Goal: Task Accomplishment & Management: Manage account settings

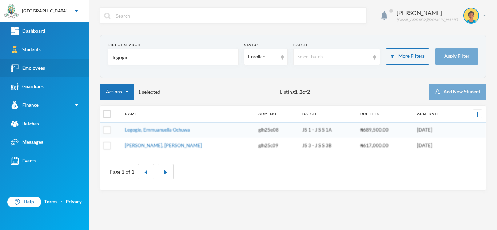
drag, startPoint x: 143, startPoint y: 58, endPoint x: 42, endPoint y: 60, distance: 101.2
click at [42, 60] on div "Greenland Hall Your Bluebic Account Greenland Hall Add a New School Dashboard S…" at bounding box center [248, 115] width 497 height 230
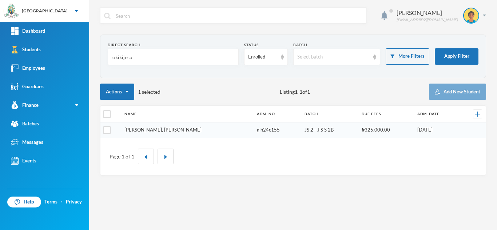
type input "okikijesu"
click at [159, 128] on link "[PERSON_NAME], [PERSON_NAME]" at bounding box center [162, 130] width 77 height 6
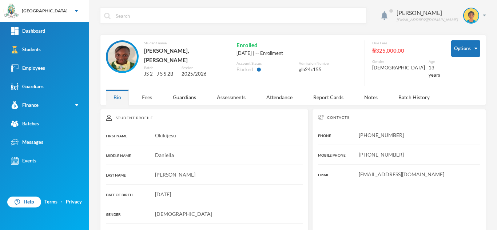
click at [143, 99] on div "Fees" at bounding box center [146, 98] width 25 height 16
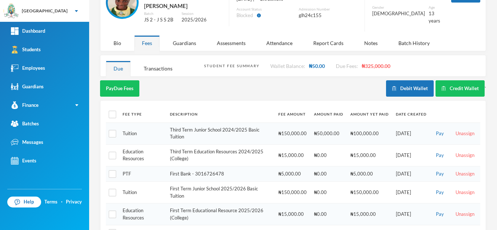
scroll to position [55, 0]
click at [112, 111] on input "checkbox" at bounding box center [113, 115] width 8 height 8
checkbox input "true"
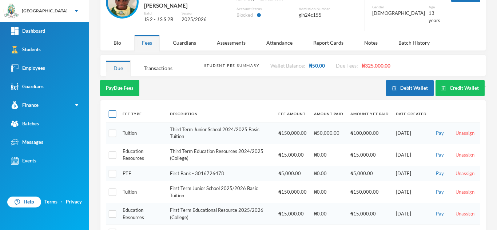
checkbox input "true"
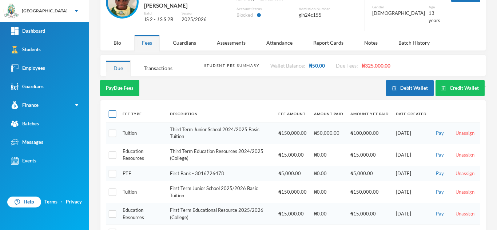
checkbox input "true"
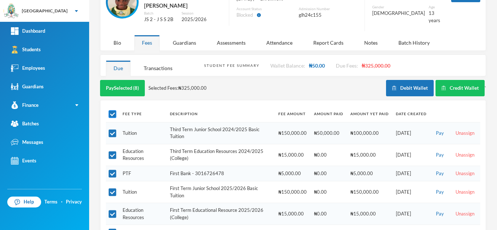
click at [112, 111] on input "checkbox" at bounding box center [113, 115] width 8 height 8
checkbox input "false"
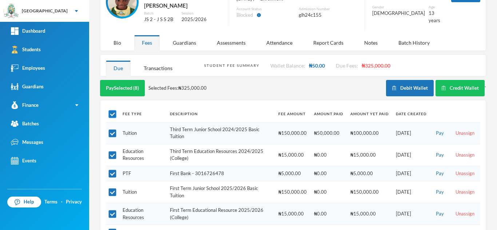
checkbox input "false"
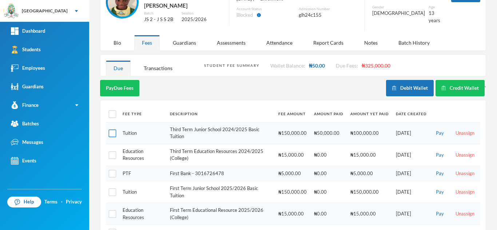
click at [111, 132] on input "checkbox" at bounding box center [113, 134] width 8 height 8
checkbox input "true"
click at [115, 151] on input "checkbox" at bounding box center [113, 155] width 8 height 8
checkbox input "true"
click at [113, 171] on input "checkbox" at bounding box center [113, 174] width 8 height 8
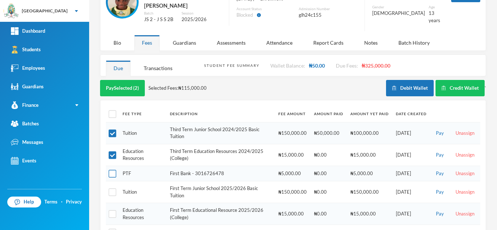
checkbox input "true"
click at [199, 41] on div "Guardians" at bounding box center [184, 43] width 39 height 16
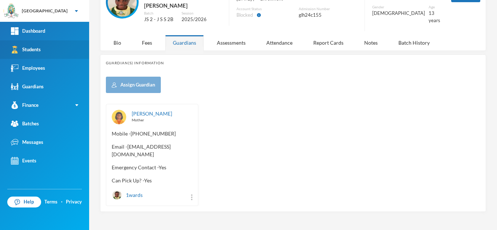
click at [51, 53] on link "Students" at bounding box center [44, 49] width 89 height 19
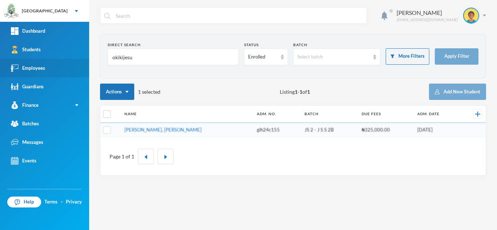
drag, startPoint x: 151, startPoint y: 62, endPoint x: 2, endPoint y: 77, distance: 150.4
click at [2, 77] on div "Greenland Hall Your Bluebic Account Greenland Hall Add a New School Dashboard S…" at bounding box center [248, 115] width 497 height 230
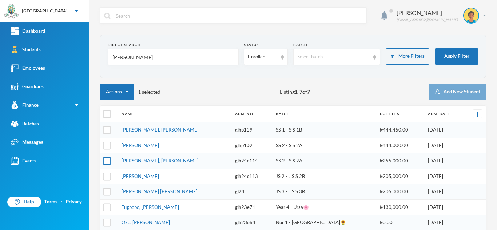
type input "[PERSON_NAME]"
click at [107, 161] on input "checkbox" at bounding box center [107, 162] width 8 height 8
checkbox input "true"
click at [106, 177] on input "checkbox" at bounding box center [107, 177] width 8 height 8
checkbox input "true"
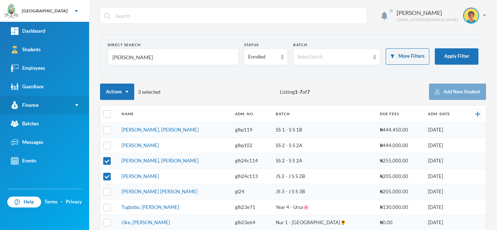
click at [49, 105] on link "Finance" at bounding box center [44, 105] width 89 height 19
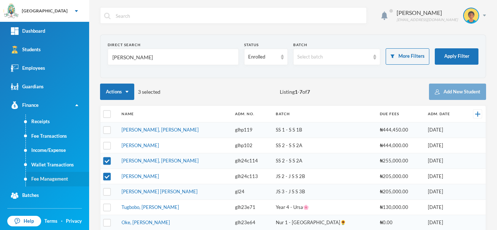
click at [48, 174] on link "Fee Management" at bounding box center [57, 179] width 63 height 15
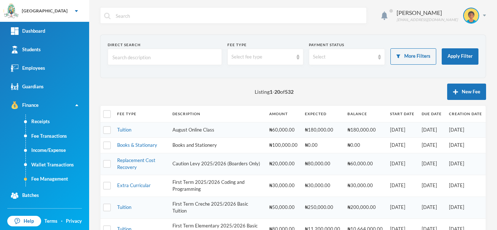
scroll to position [329, 0]
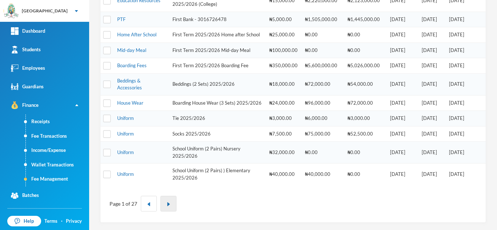
click at [171, 206] on button "button" at bounding box center [169, 204] width 16 height 16
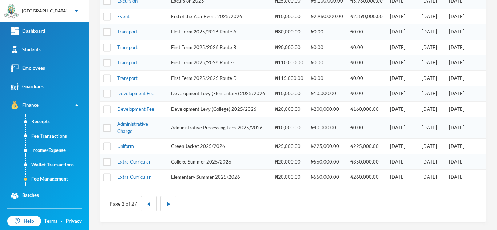
scroll to position [210, 0]
click at [137, 162] on link "Extra Curricular" at bounding box center [133, 162] width 33 height 6
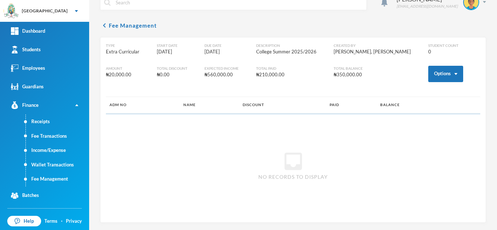
scroll to position [13, 0]
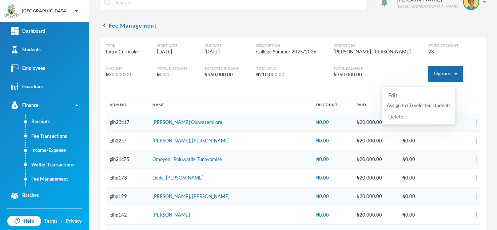
click at [432, 76] on button "Options" at bounding box center [445, 74] width 35 height 16
click at [414, 106] on button "Assign to ( 3 ) selected students" at bounding box center [419, 105] width 66 height 13
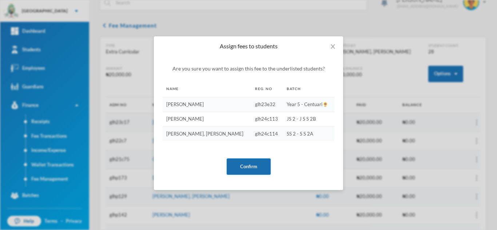
click at [250, 162] on button "Confirm" at bounding box center [249, 167] width 44 height 16
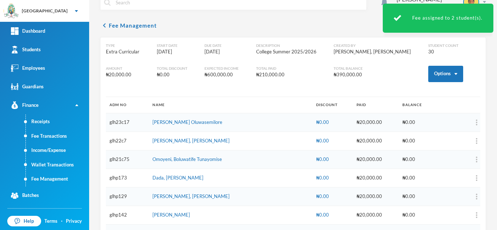
scroll to position [466, 0]
